Goal: Task Accomplishment & Management: Manage account settings

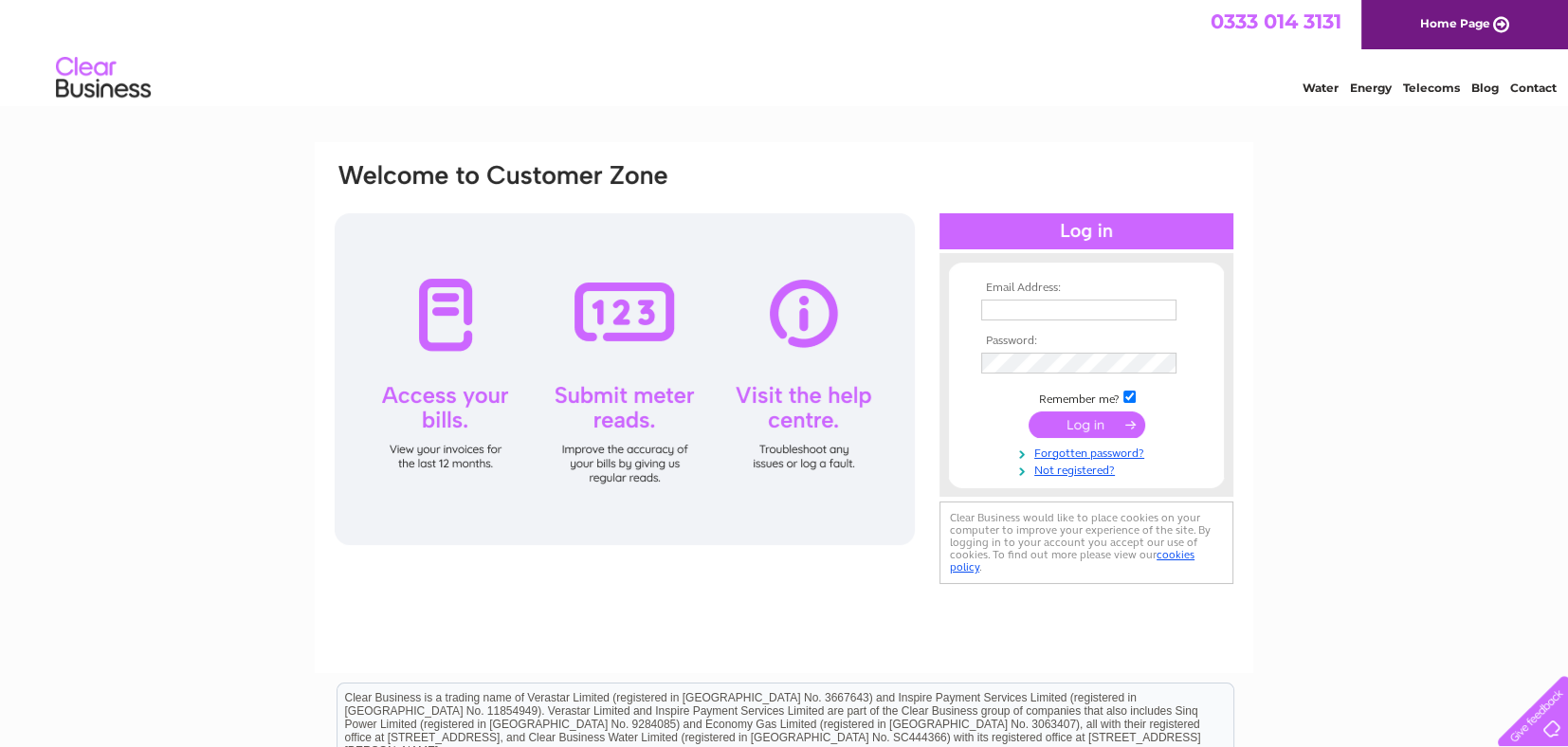
type input "[PERSON_NAME][EMAIL_ADDRESS][DOMAIN_NAME]"
click at [1107, 422] on input "submit" at bounding box center [1086, 425] width 116 height 27
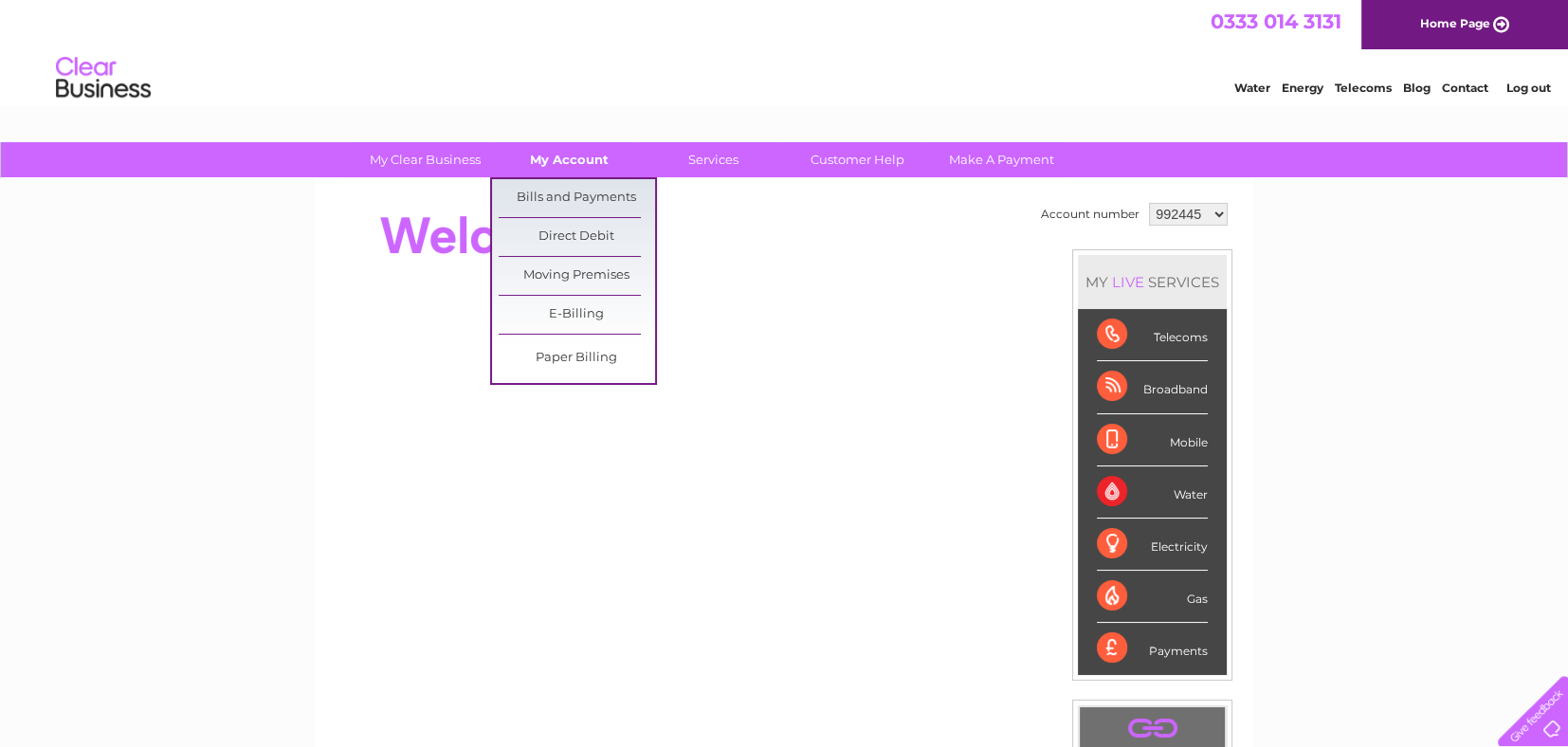
click at [588, 154] on link "My Account" at bounding box center [569, 159] width 157 height 36
click at [580, 189] on link "Bills and Payments" at bounding box center [576, 198] width 157 height 37
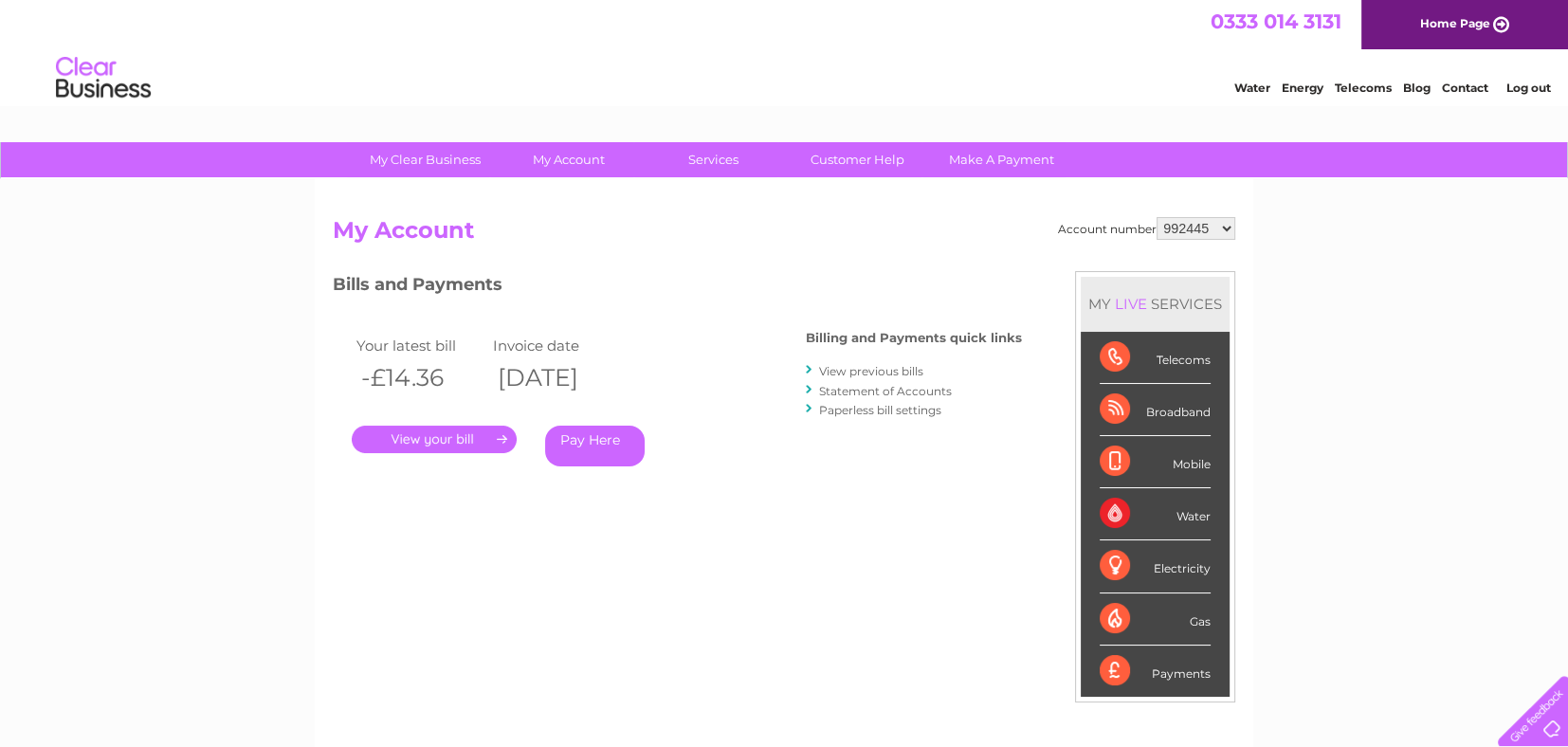
click at [1231, 227] on select "992445 1097352" at bounding box center [1196, 229] width 79 height 23
select select "1097352"
click at [1158, 217] on select "992445 1097352" at bounding box center [1196, 229] width 79 height 23
click at [491, 440] on link "." at bounding box center [434, 439] width 165 height 28
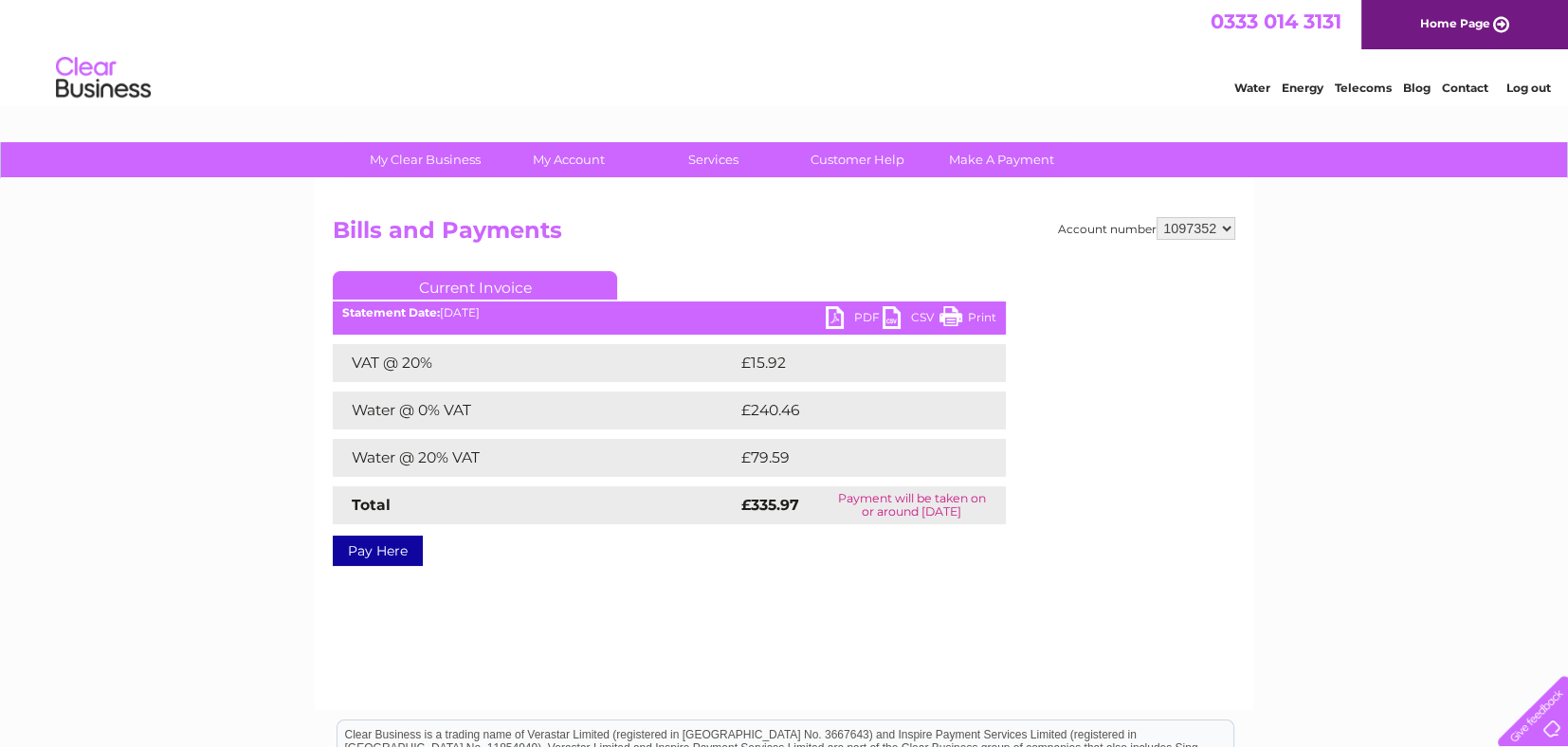
click at [867, 317] on link "PDF" at bounding box center [854, 320] width 57 height 28
